Goal: Complete application form: Complete application form

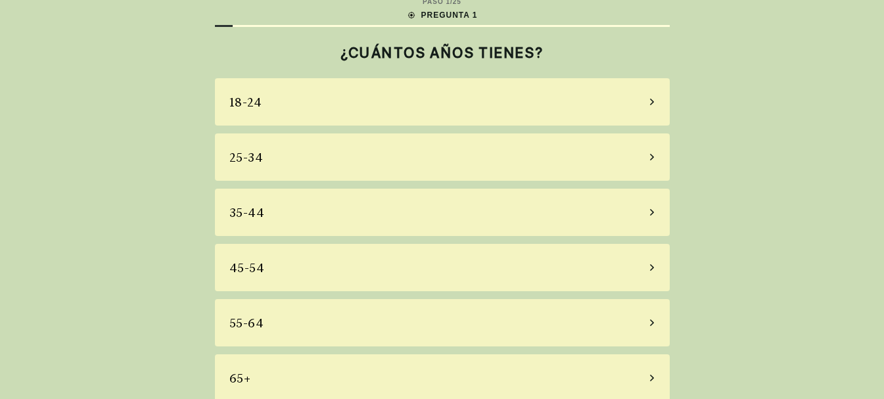
scroll to position [27, 0]
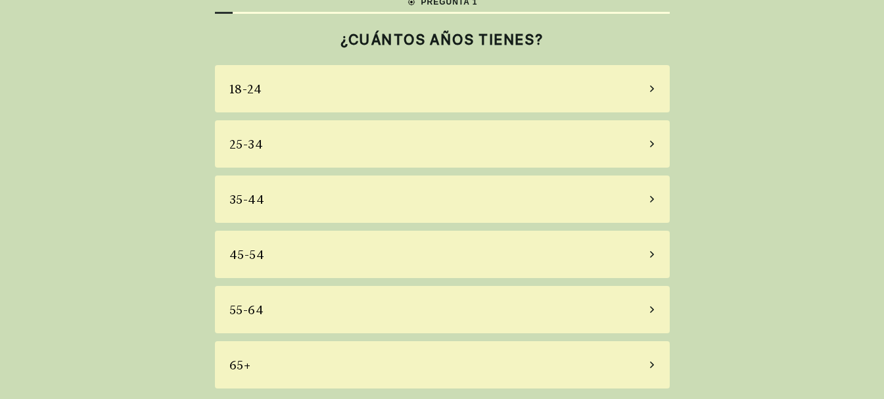
click at [628, 203] on div "35-44" at bounding box center [442, 198] width 455 height 47
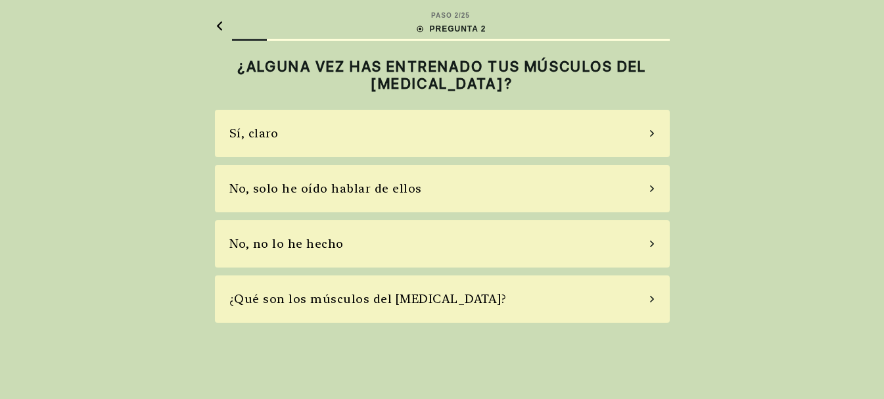
scroll to position [0, 0]
click at [639, 188] on div "No, solo he oído hablar de ellos" at bounding box center [446, 188] width 455 height 47
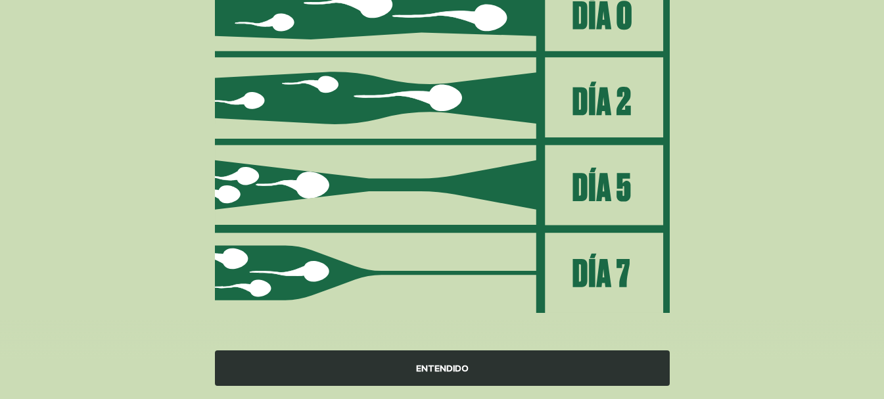
scroll to position [214, 0]
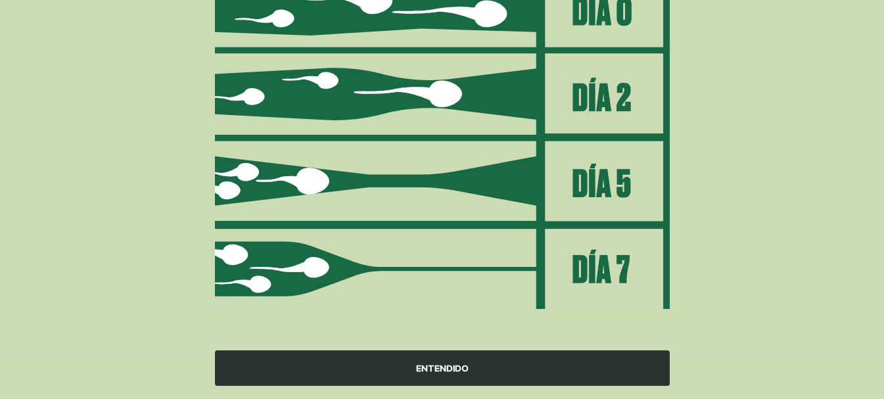
click at [449, 367] on div "ENTENDIDO" at bounding box center [442, 367] width 455 height 35
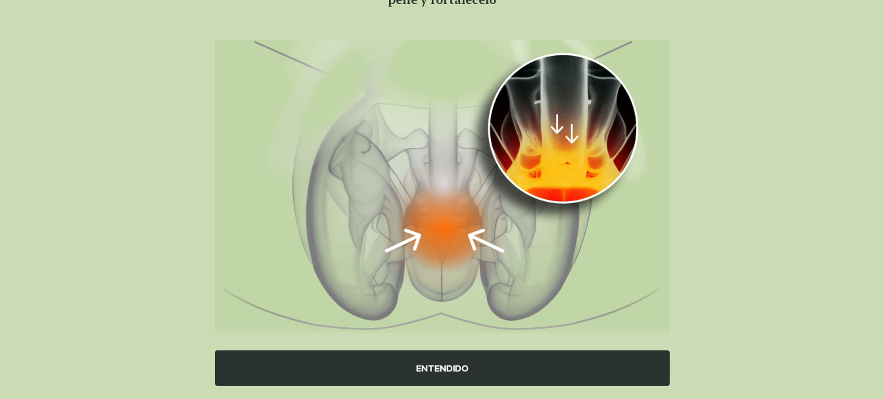
scroll to position [164, 0]
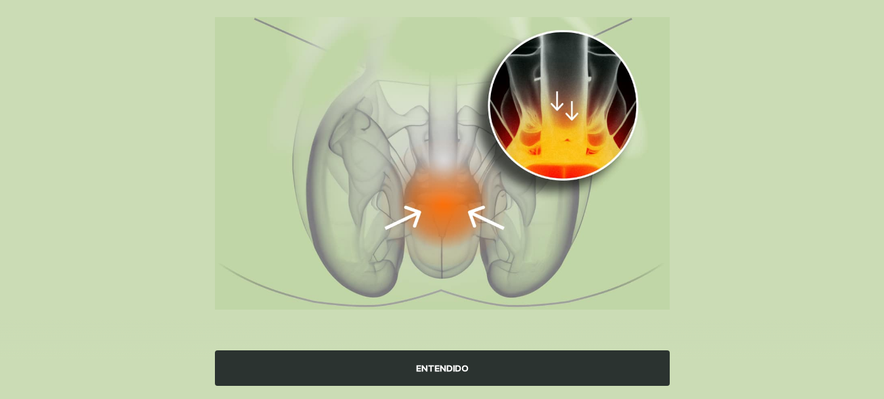
click at [521, 368] on div "ENTENDIDO" at bounding box center [442, 367] width 455 height 35
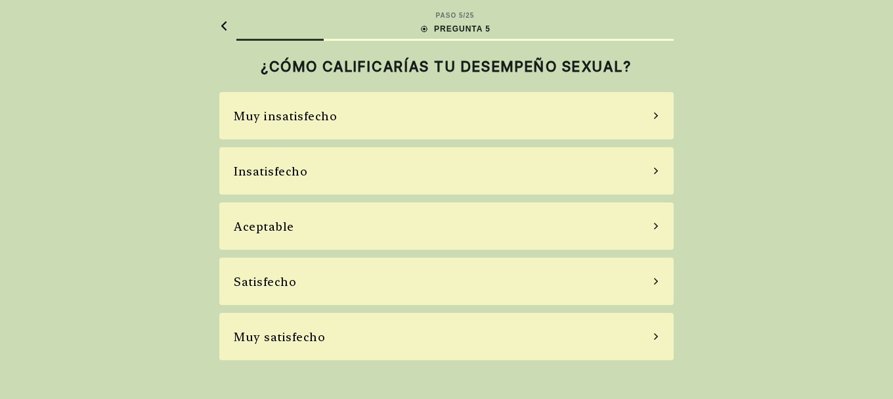
click at [647, 273] on div "Satisfecho" at bounding box center [446, 281] width 455 height 47
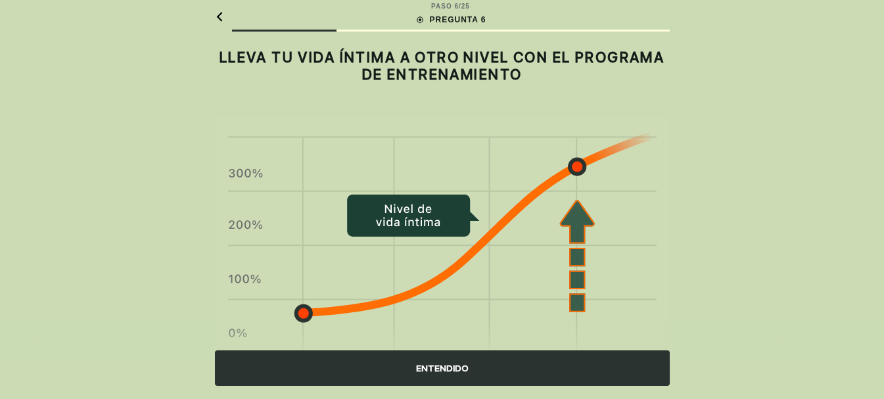
scroll to position [66, 0]
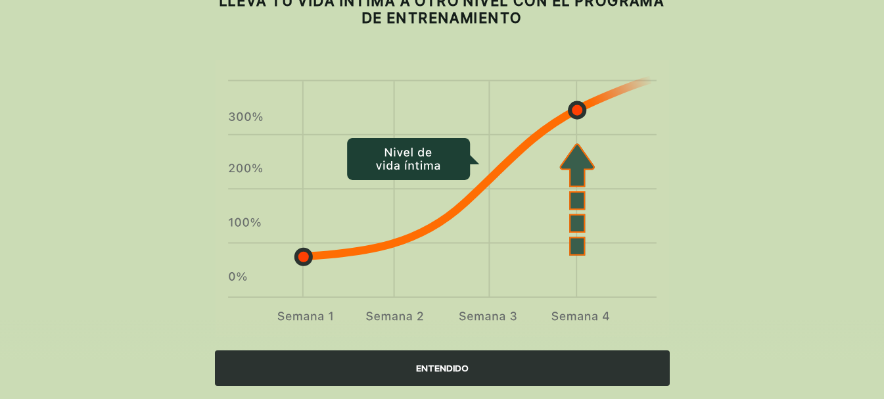
click at [551, 372] on div "ENTENDIDO" at bounding box center [442, 367] width 455 height 35
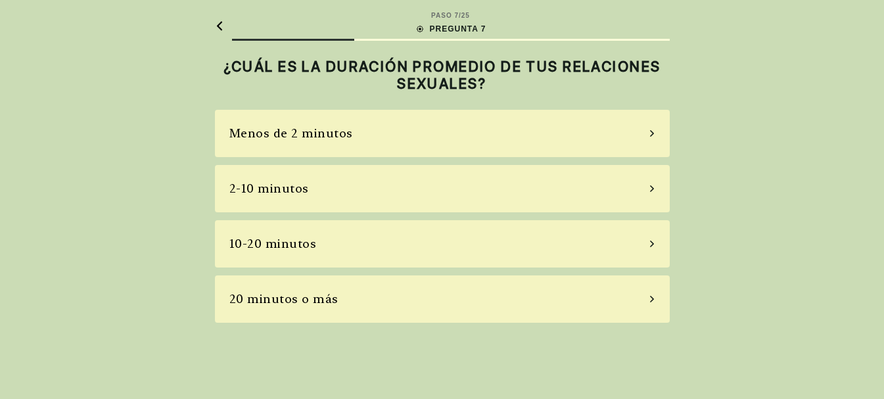
scroll to position [0, 0]
click at [655, 243] on icon at bounding box center [656, 244] width 7 height 12
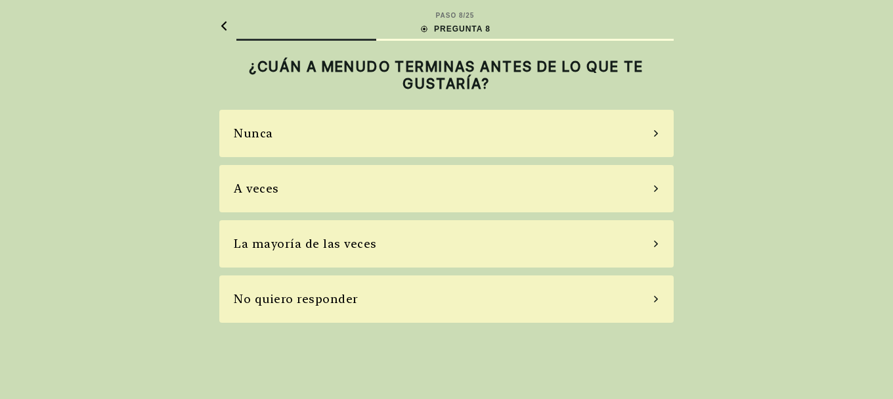
click at [627, 201] on div "A veces" at bounding box center [446, 188] width 455 height 47
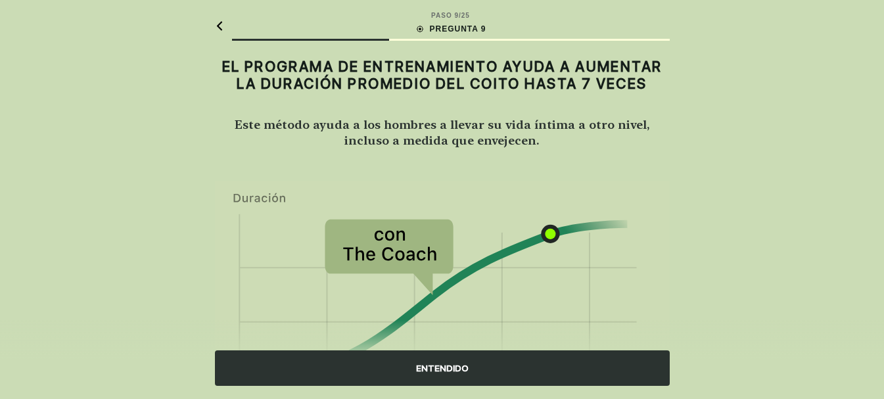
click at [544, 371] on div "ENTENDIDO" at bounding box center [442, 367] width 455 height 35
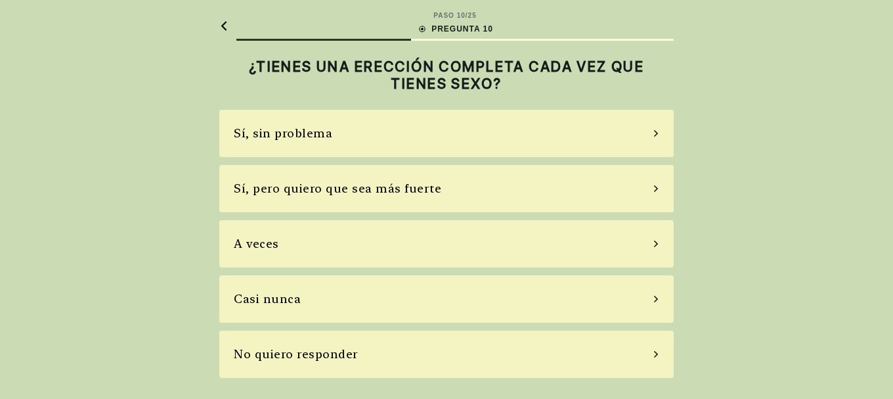
click at [658, 138] on div "Sí, sin problema" at bounding box center [446, 133] width 455 height 47
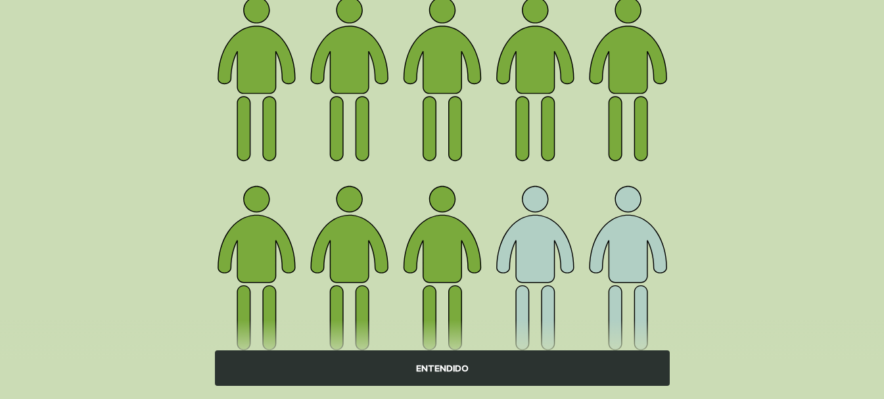
scroll to position [240, 0]
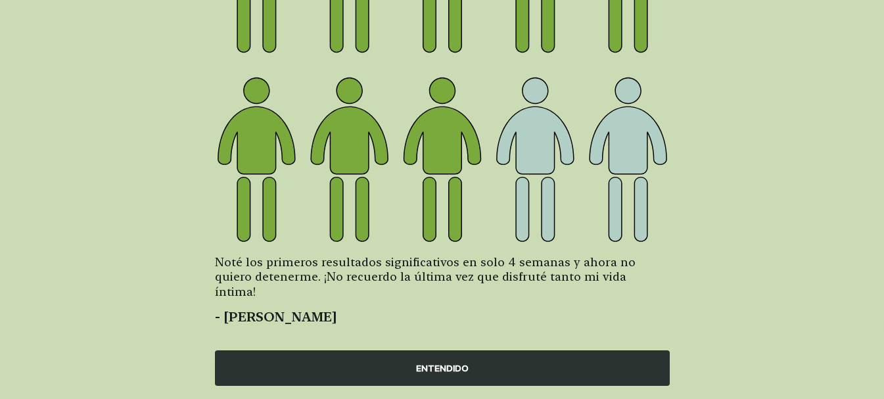
click at [546, 359] on div "ENTENDIDO" at bounding box center [442, 367] width 455 height 35
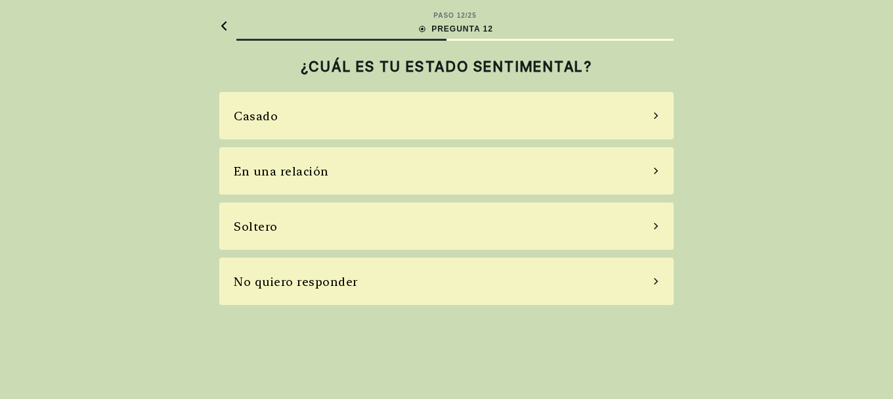
click at [658, 122] on div "Casado" at bounding box center [446, 115] width 455 height 47
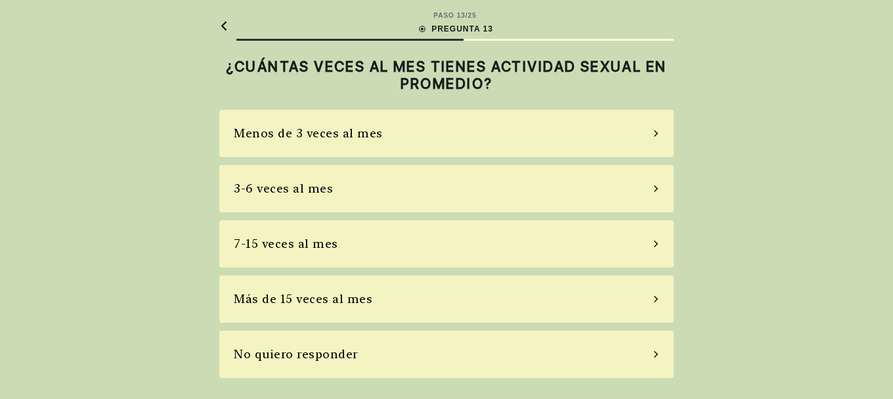
click at [623, 148] on div "Menos de 3 veces al mes" at bounding box center [446, 133] width 455 height 47
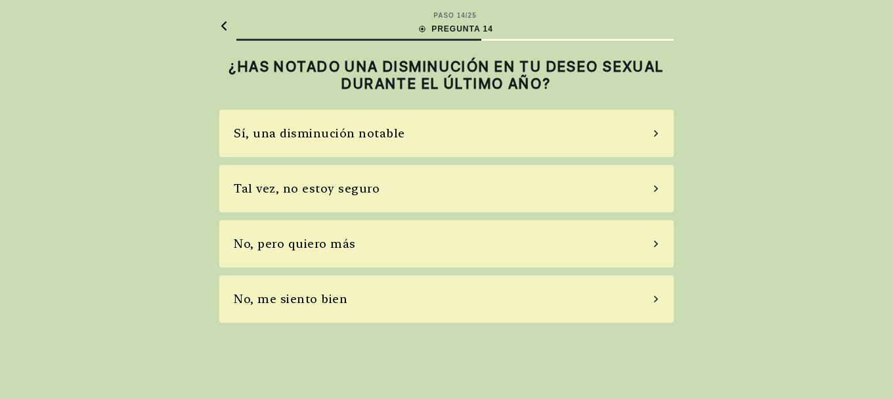
click at [657, 195] on div "Tal vez, no estoy seguro" at bounding box center [446, 188] width 455 height 47
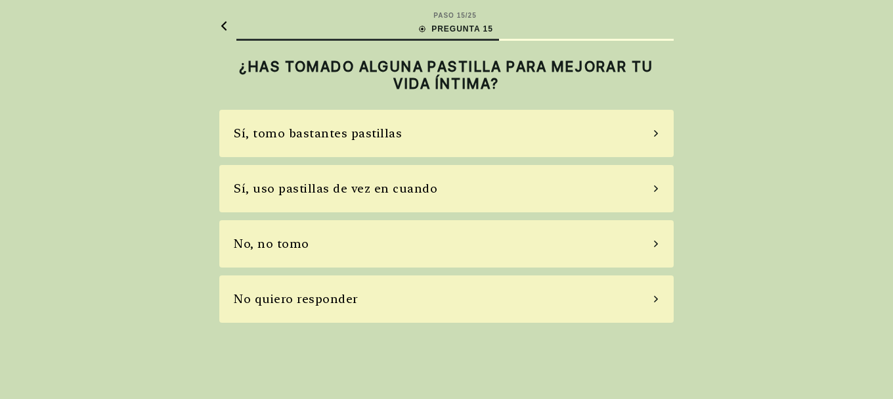
click at [643, 253] on div "No, no tomo" at bounding box center [446, 243] width 455 height 47
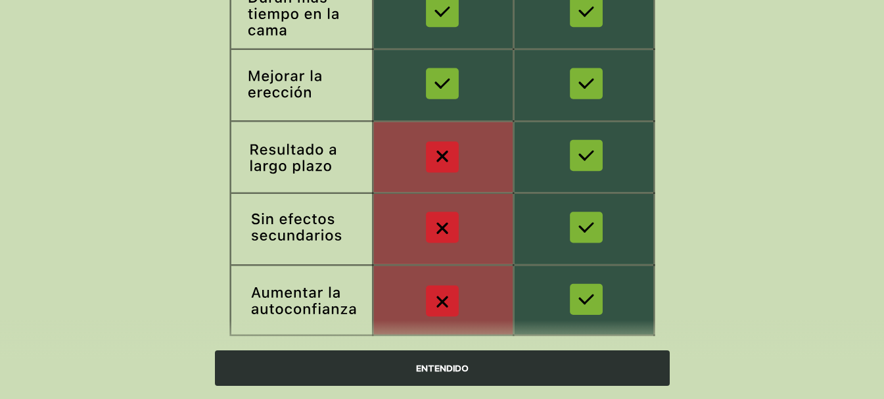
scroll to position [298, 0]
